Goal: Navigation & Orientation: Understand site structure

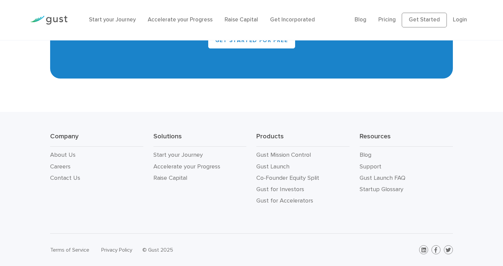
scroll to position [3063, 0]
click at [65, 156] on link "About Us" at bounding box center [62, 154] width 25 height 7
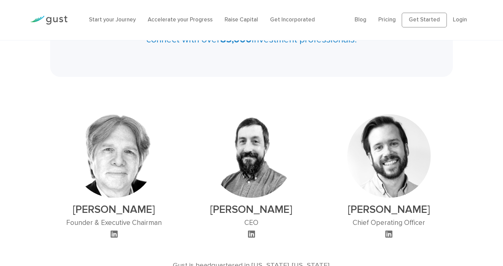
scroll to position [384, 0]
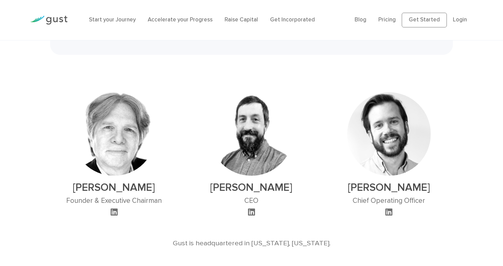
click at [225, 181] on h2 "[PERSON_NAME]" at bounding box center [252, 187] width 84 height 13
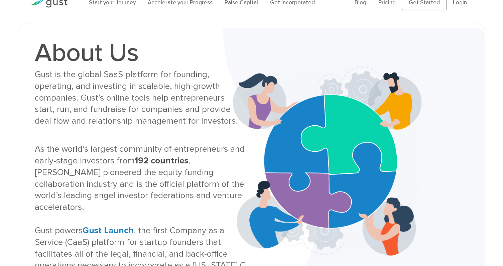
scroll to position [0, 0]
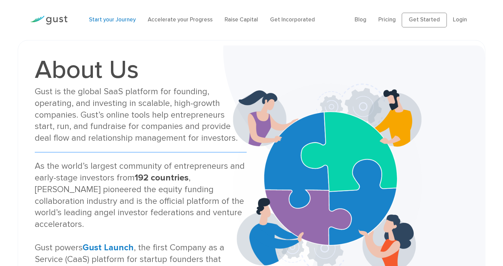
click at [103, 21] on link "Start your Journey" at bounding box center [112, 19] width 47 height 7
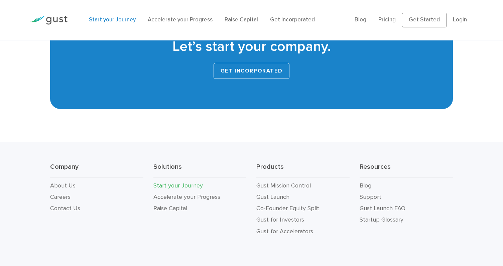
scroll to position [1278, 0]
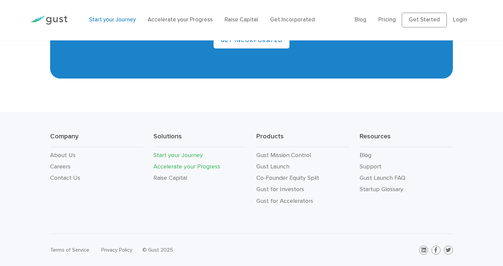
click at [174, 169] on link "Accelerate your Progress" at bounding box center [186, 166] width 67 height 7
click at [170, 177] on link "Raise Capital" at bounding box center [170, 178] width 34 height 7
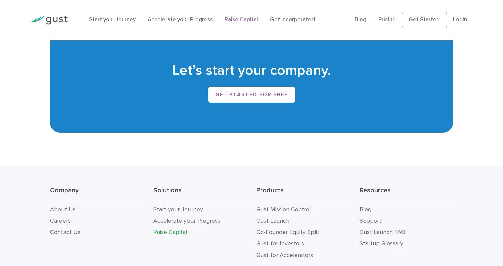
scroll to position [1190, 0]
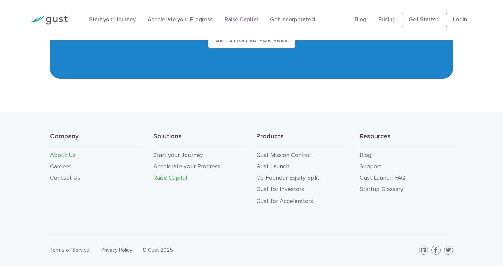
click at [61, 157] on link "About Us" at bounding box center [62, 155] width 25 height 7
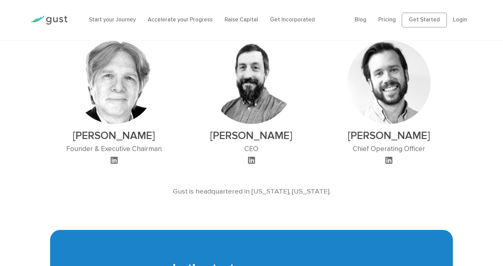
scroll to position [436, 0]
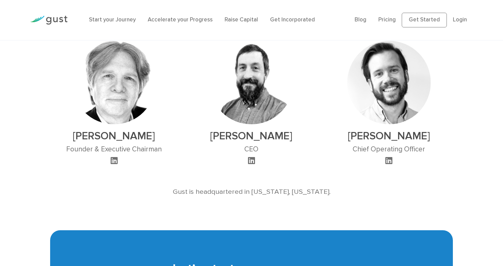
click at [253, 156] on icon at bounding box center [251, 160] width 7 height 8
